Goal: Obtain resource: Download file/media

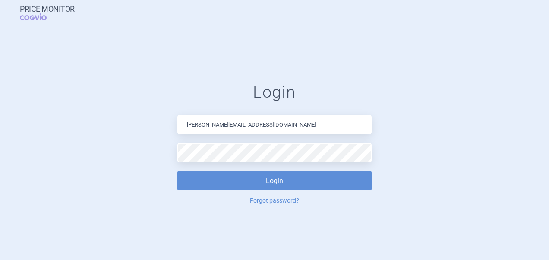
click at [282, 185] on button "Login" at bounding box center [274, 180] width 194 height 19
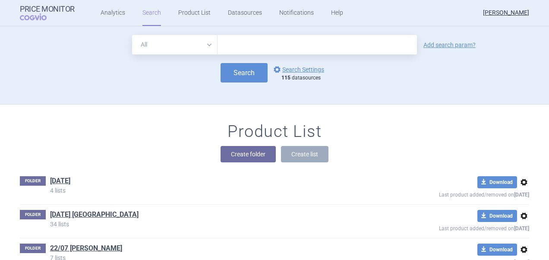
click at [270, 46] on input "text" at bounding box center [316, 44] width 199 height 19
paste input "[MEDICAL_DATA]"
type input "[MEDICAL_DATA]"
click at [243, 81] on button "Search" at bounding box center [243, 72] width 47 height 19
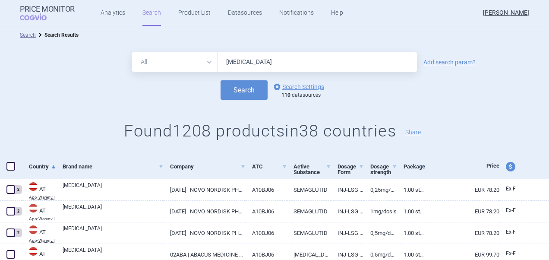
click at [12, 162] on span at bounding box center [10, 166] width 9 height 9
checkbox input "true"
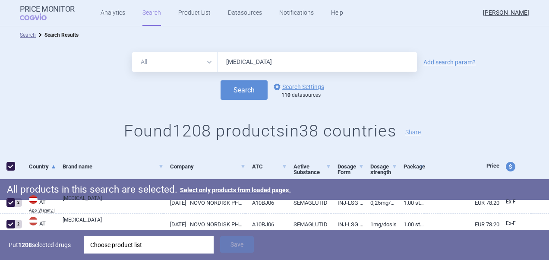
click at [145, 248] on div "Choose product list" at bounding box center [148, 244] width 117 height 17
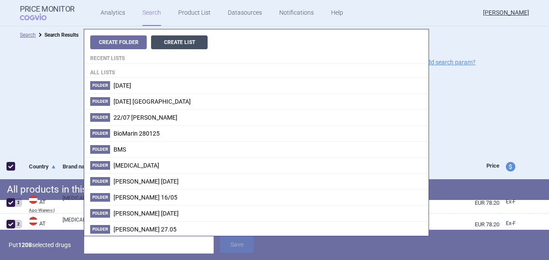
click at [192, 48] on button "Create List" at bounding box center [179, 42] width 57 height 14
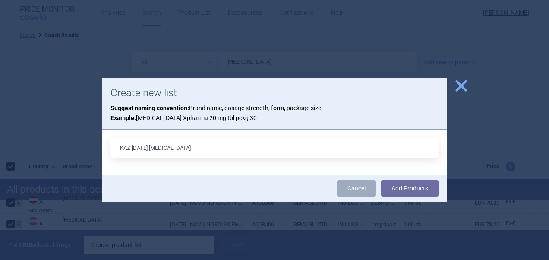
type input "KAZ [DATE] [MEDICAL_DATA]"
click at [381, 180] on button "Add Products" at bounding box center [409, 188] width 57 height 16
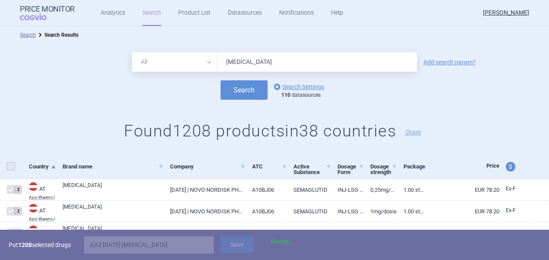
checkbox input "false"
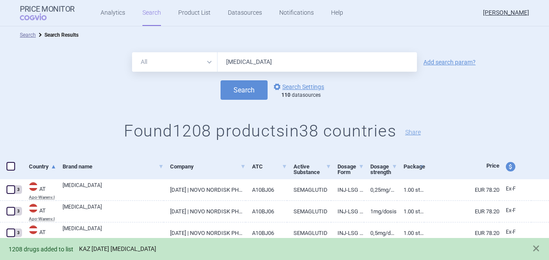
click at [137, 248] on link "KAZ [DATE] [MEDICAL_DATA]" at bounding box center [117, 248] width 77 height 7
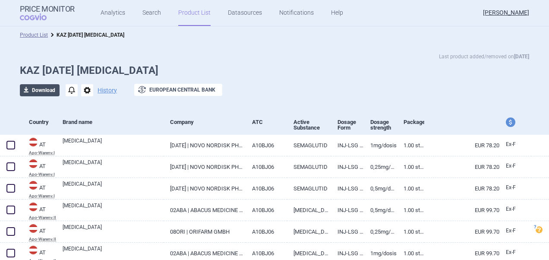
click at [44, 94] on button "download Download" at bounding box center [40, 90] width 40 height 12
select select "EUR"
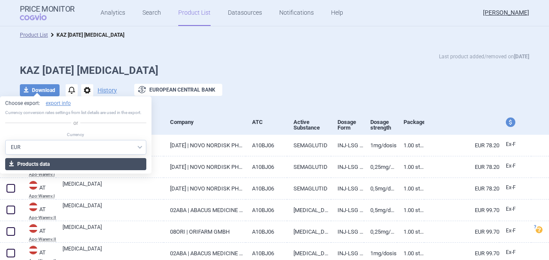
click at [44, 167] on button "download Products data" at bounding box center [75, 164] width 141 height 12
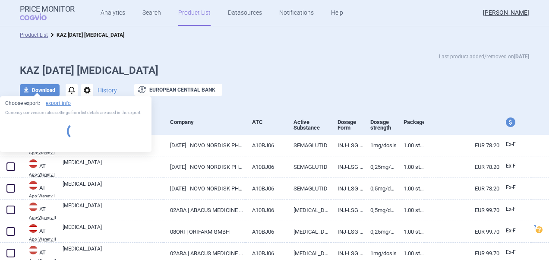
select select "EUR"
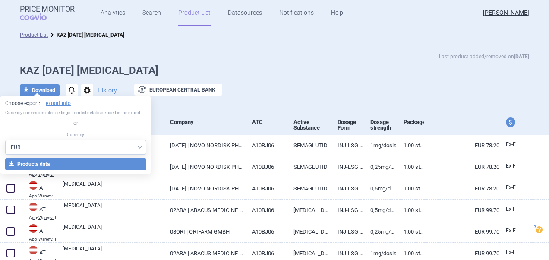
click at [234, 50] on div "Last product added/removed on [DATE] KAZ [DATE] [MEDICAL_DATA] download Downloa…" at bounding box center [274, 77] width 549 height 66
